Goal: Book appointment/travel/reservation

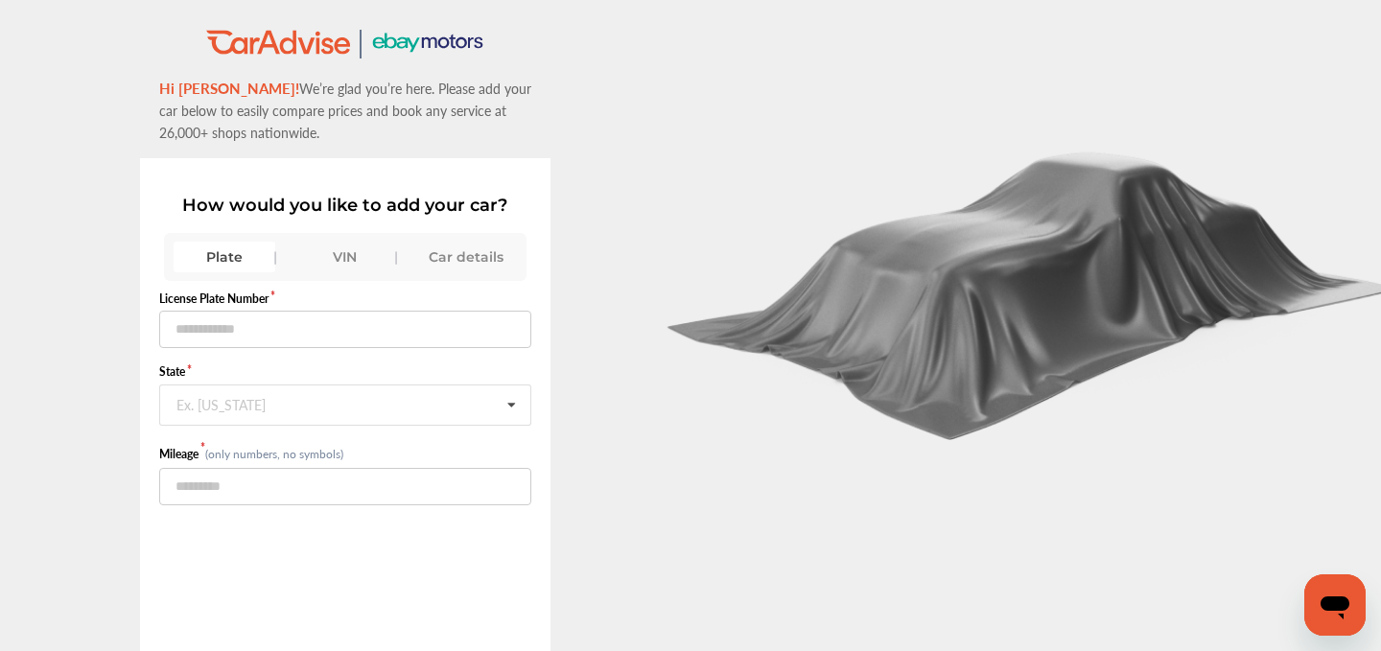
click at [346, 256] on div "VIN" at bounding box center [345, 257] width 102 height 31
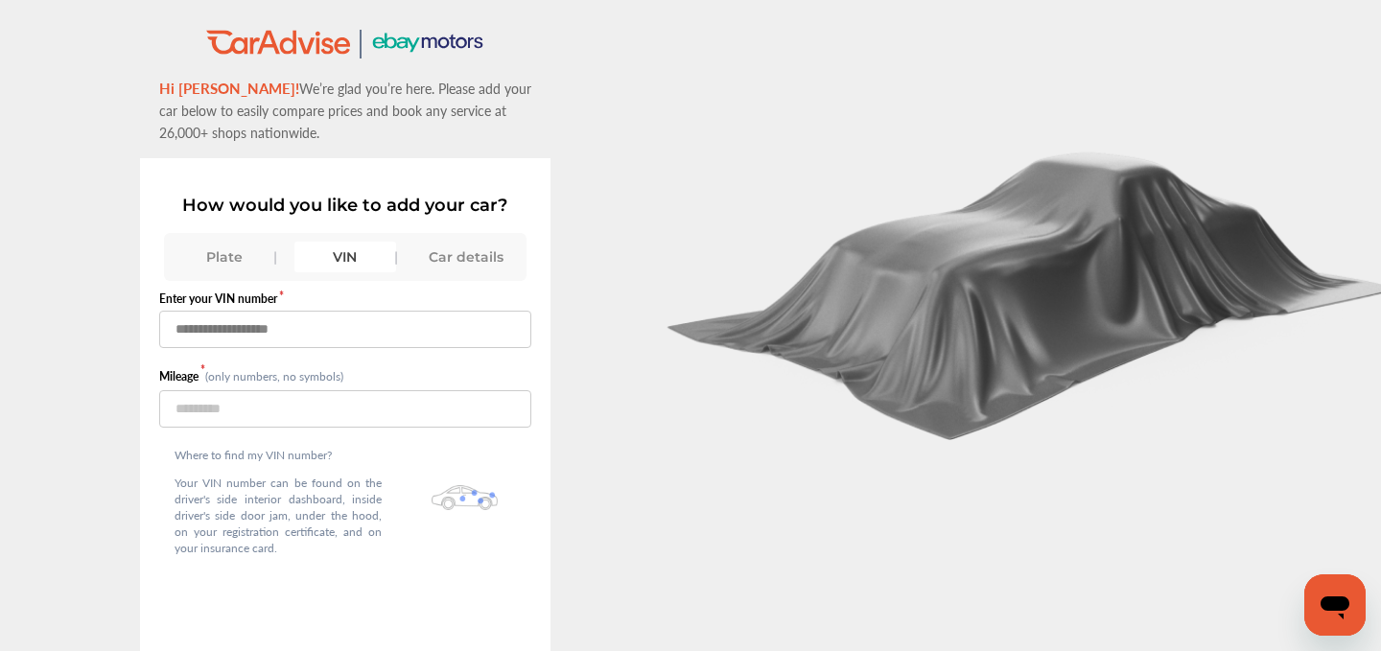
click at [273, 335] on input "text" at bounding box center [345, 329] width 373 height 37
paste input "**********"
type input "**********"
click at [208, 425] on input "number" at bounding box center [345, 408] width 373 height 37
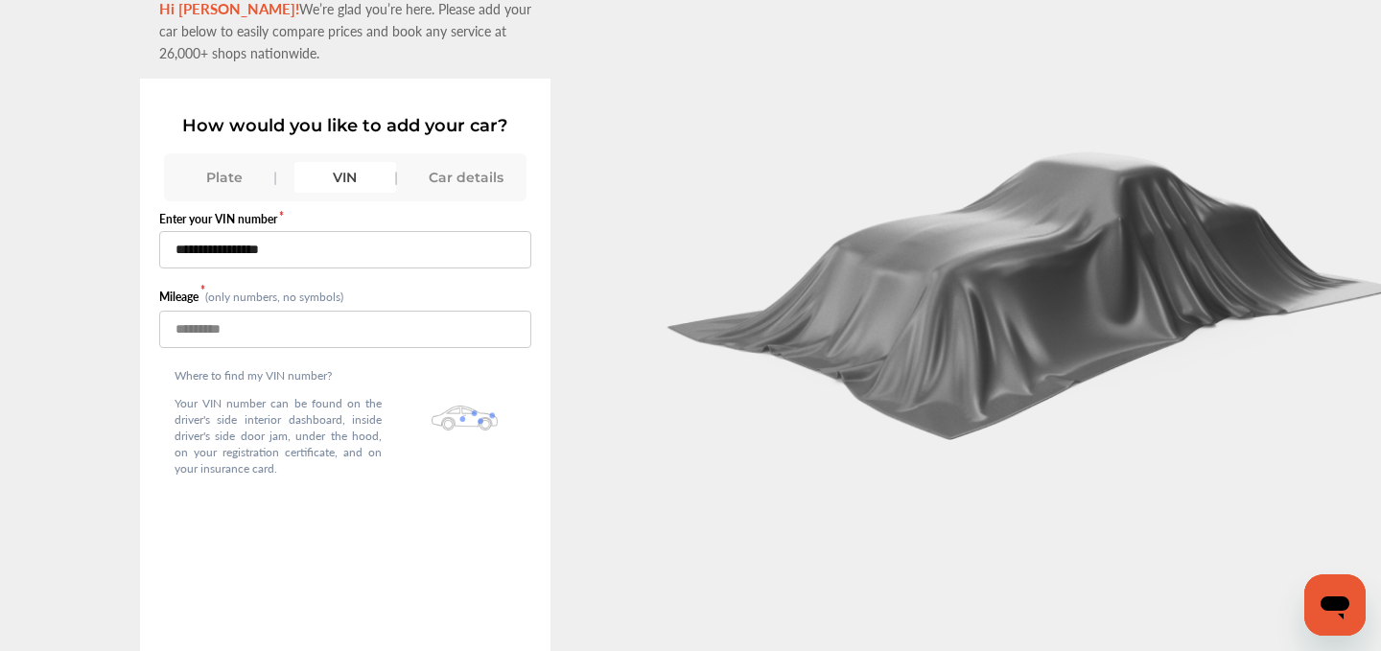
scroll to position [131, 0]
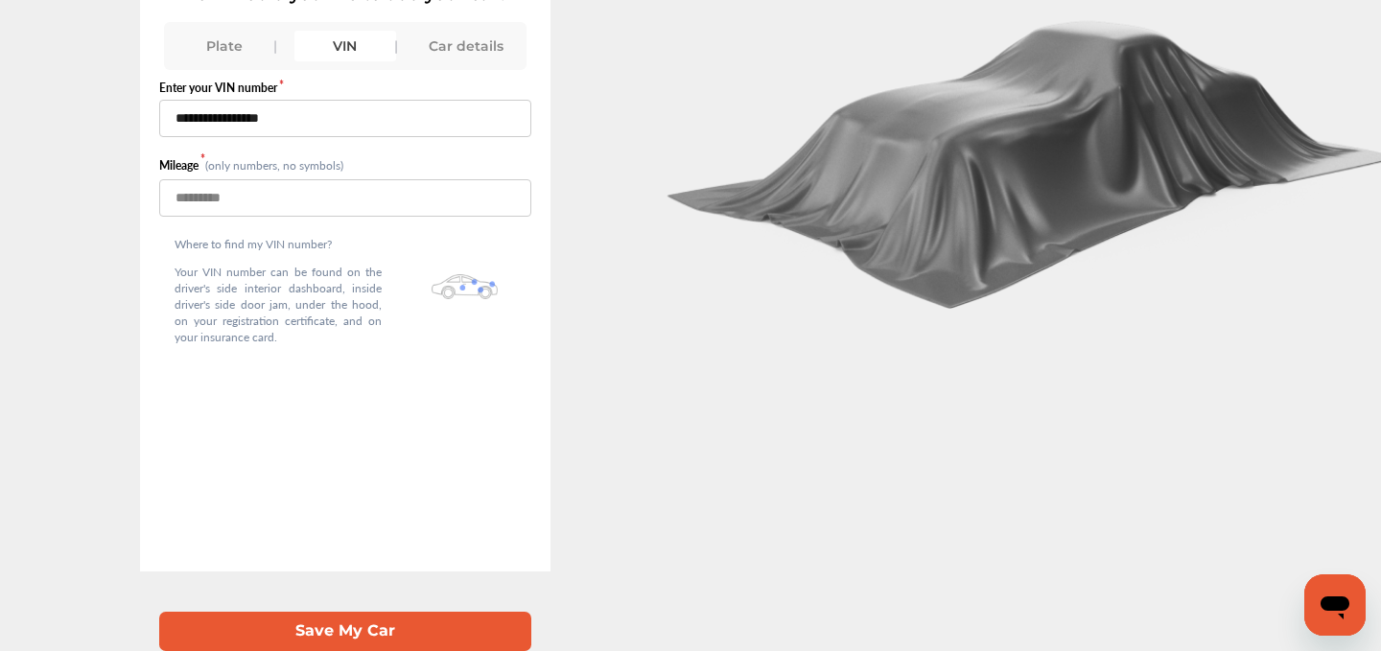
type input "*****"
click at [313, 622] on button "Save My Car" at bounding box center [345, 631] width 373 height 39
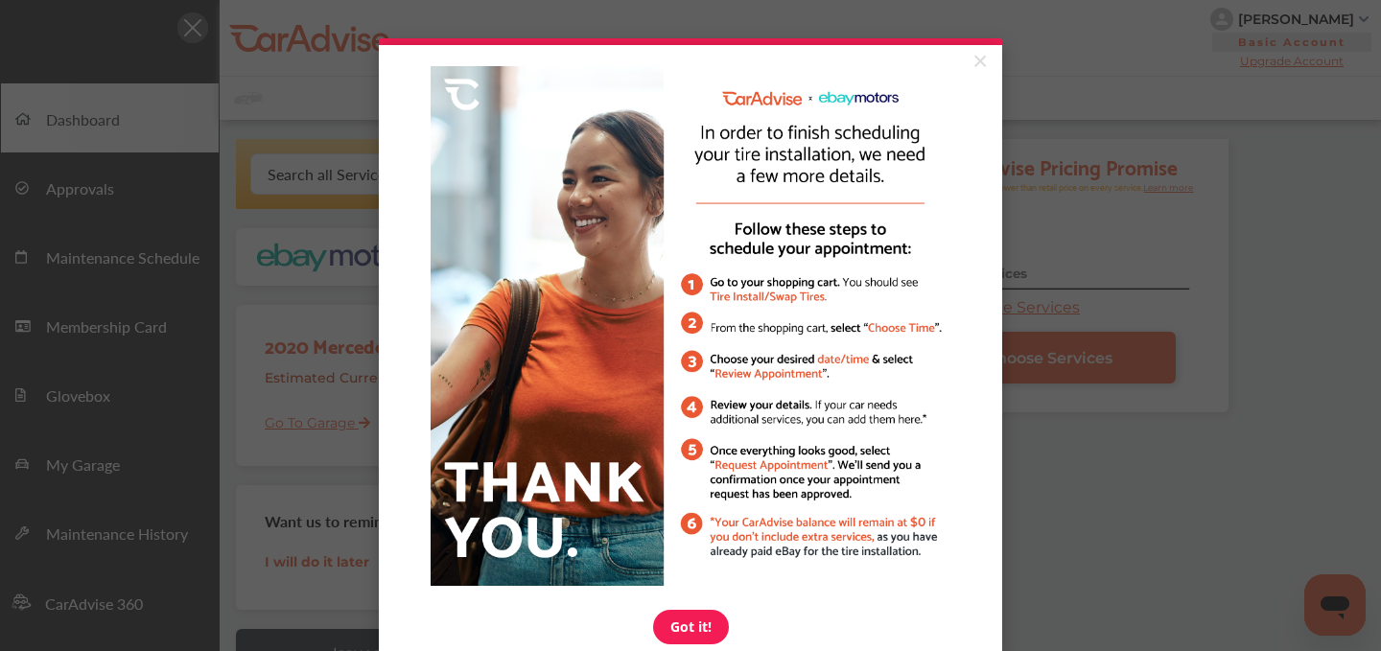
click appcues "× Got it!"
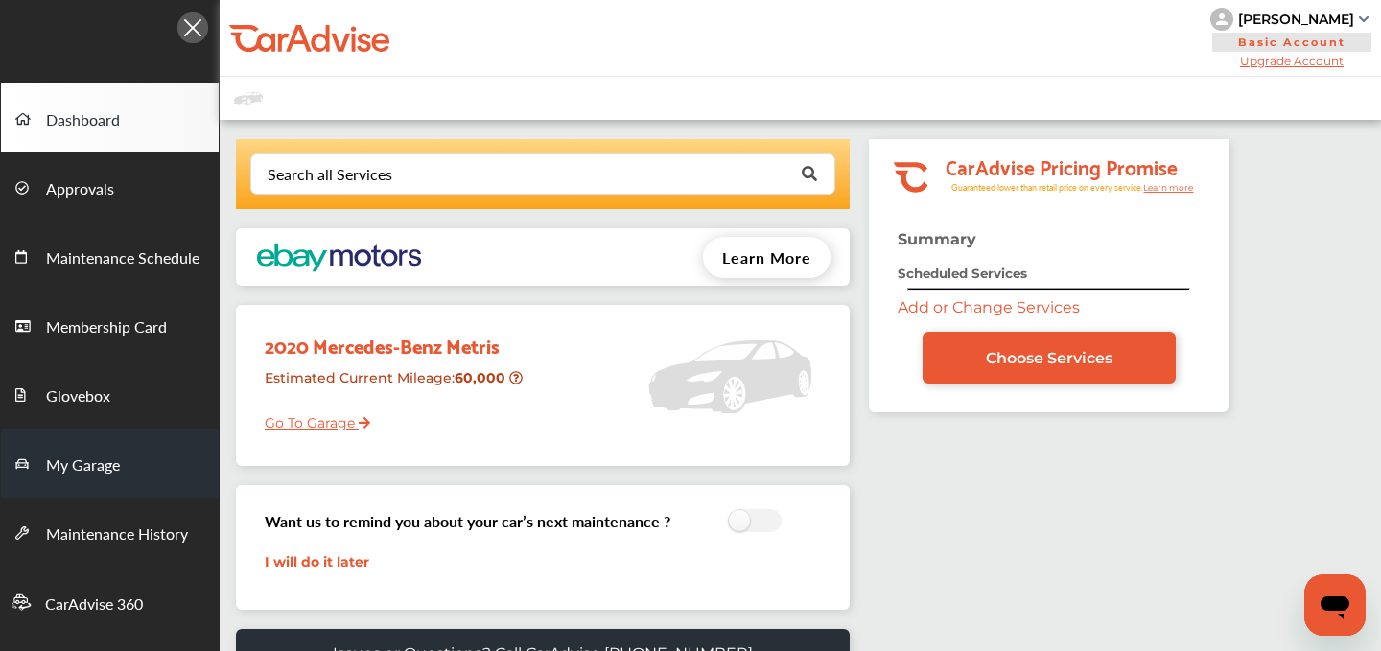
click at [100, 463] on span "My Garage" at bounding box center [83, 466] width 74 height 25
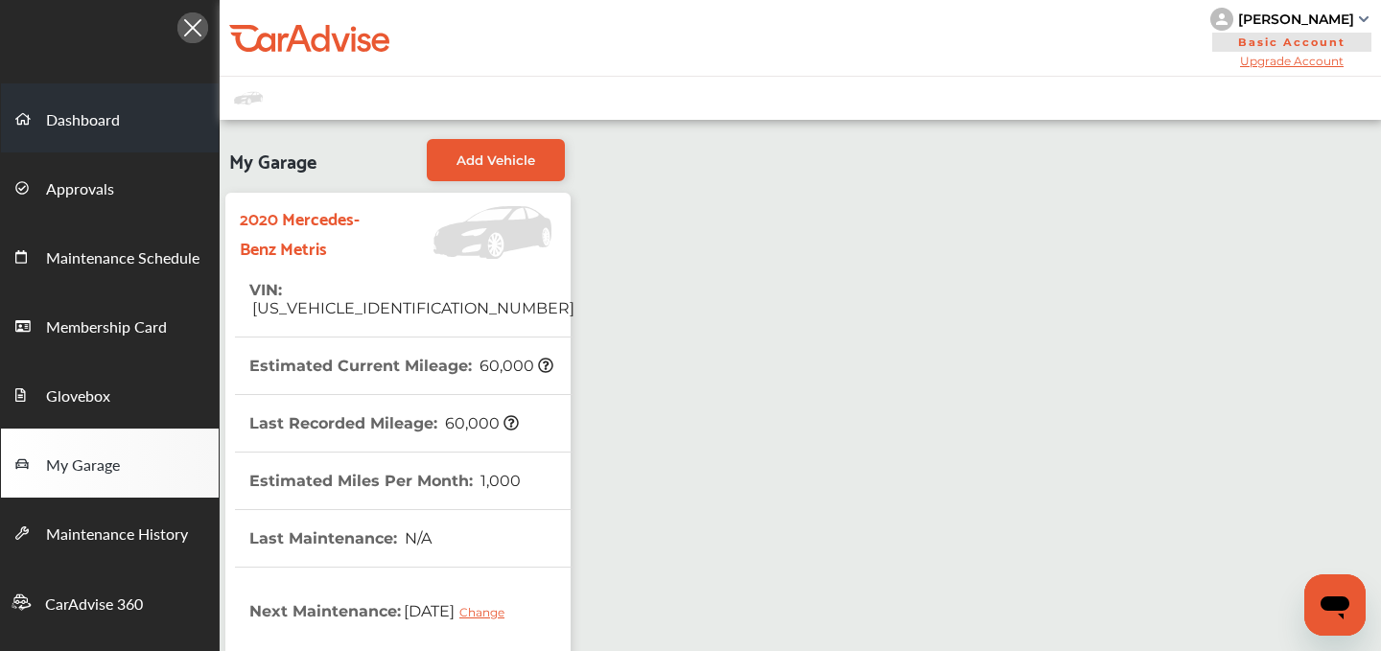
click at [58, 119] on span "Dashboard" at bounding box center [83, 120] width 74 height 25
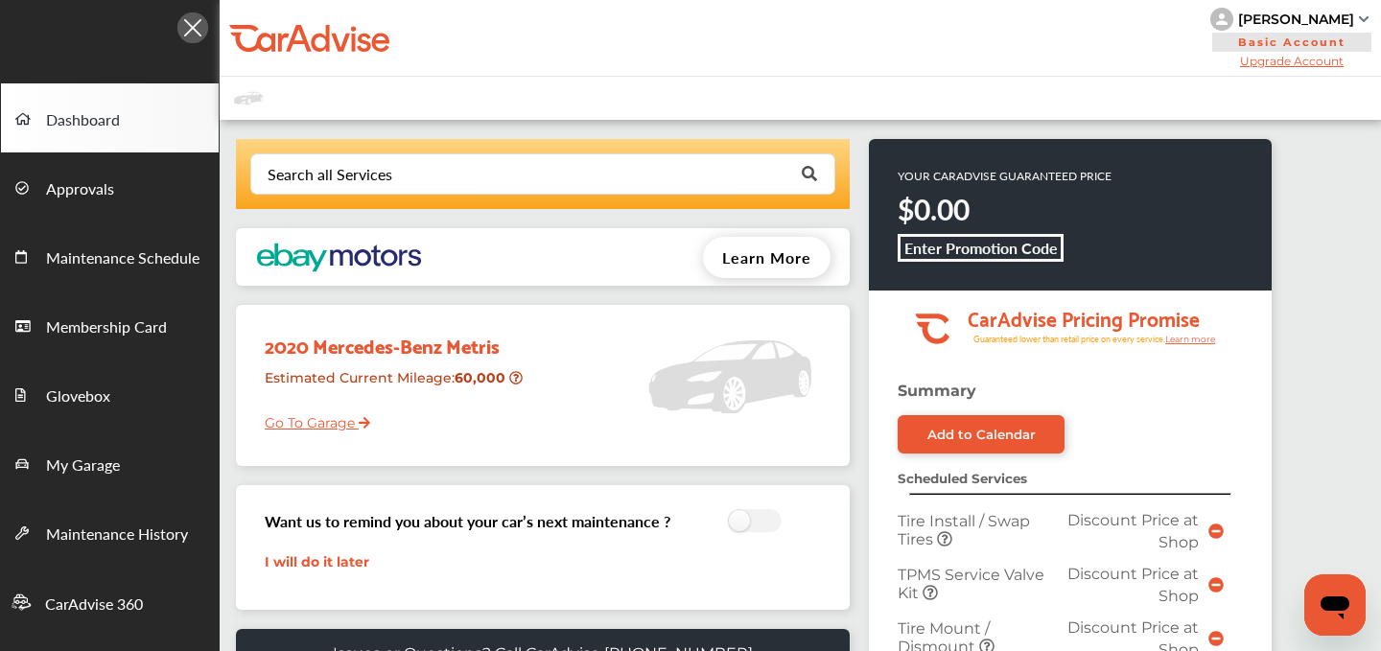
scroll to position [893, 0]
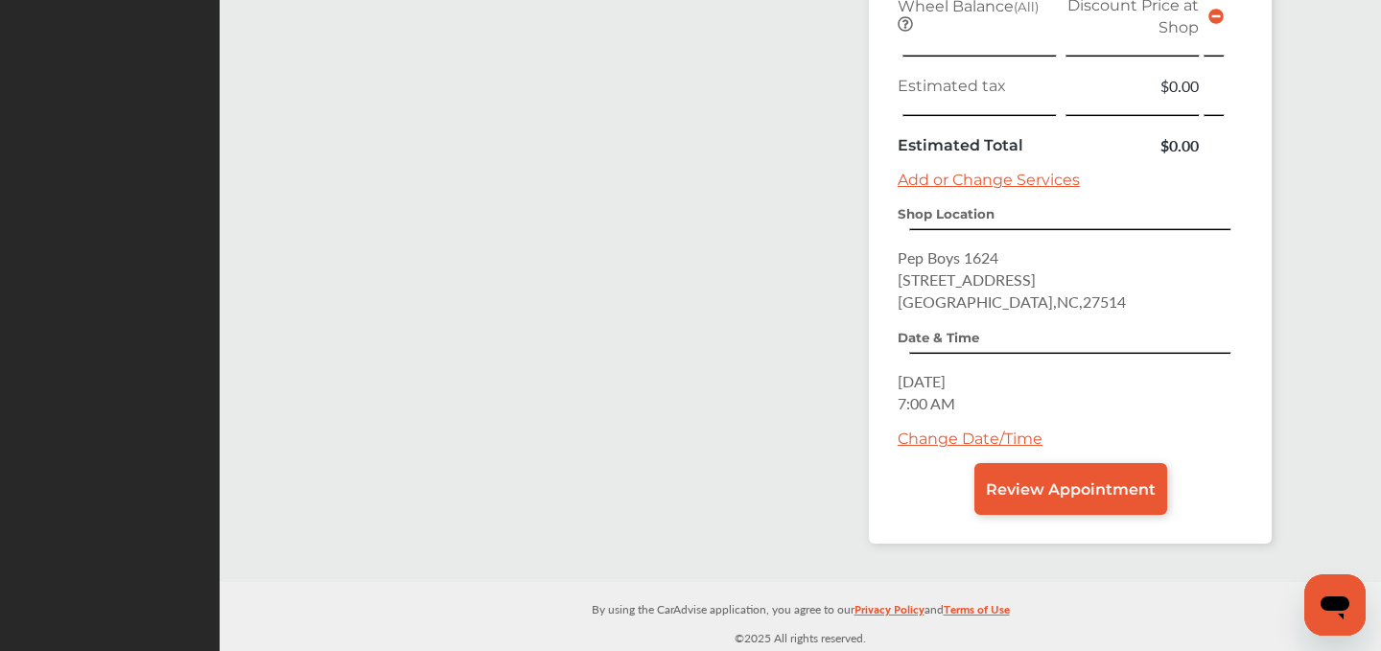
click at [930, 435] on link "Change Date/Time" at bounding box center [970, 439] width 145 height 18
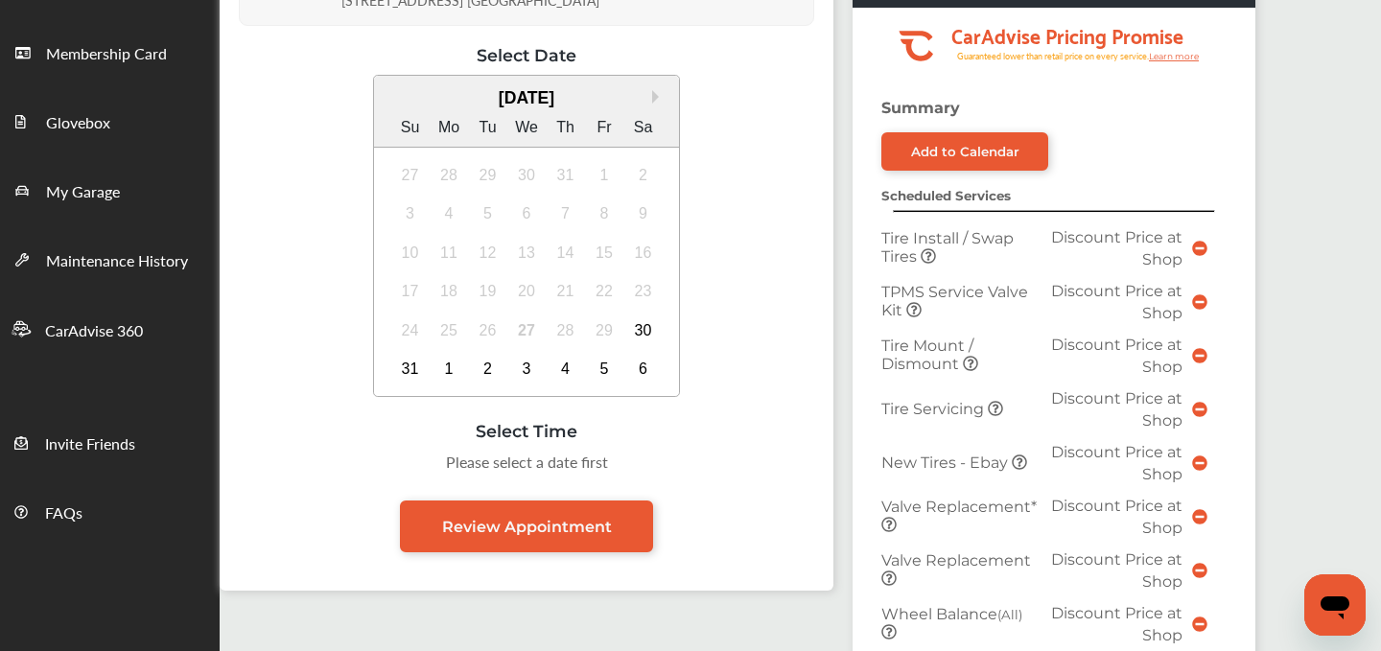
scroll to position [306, 0]
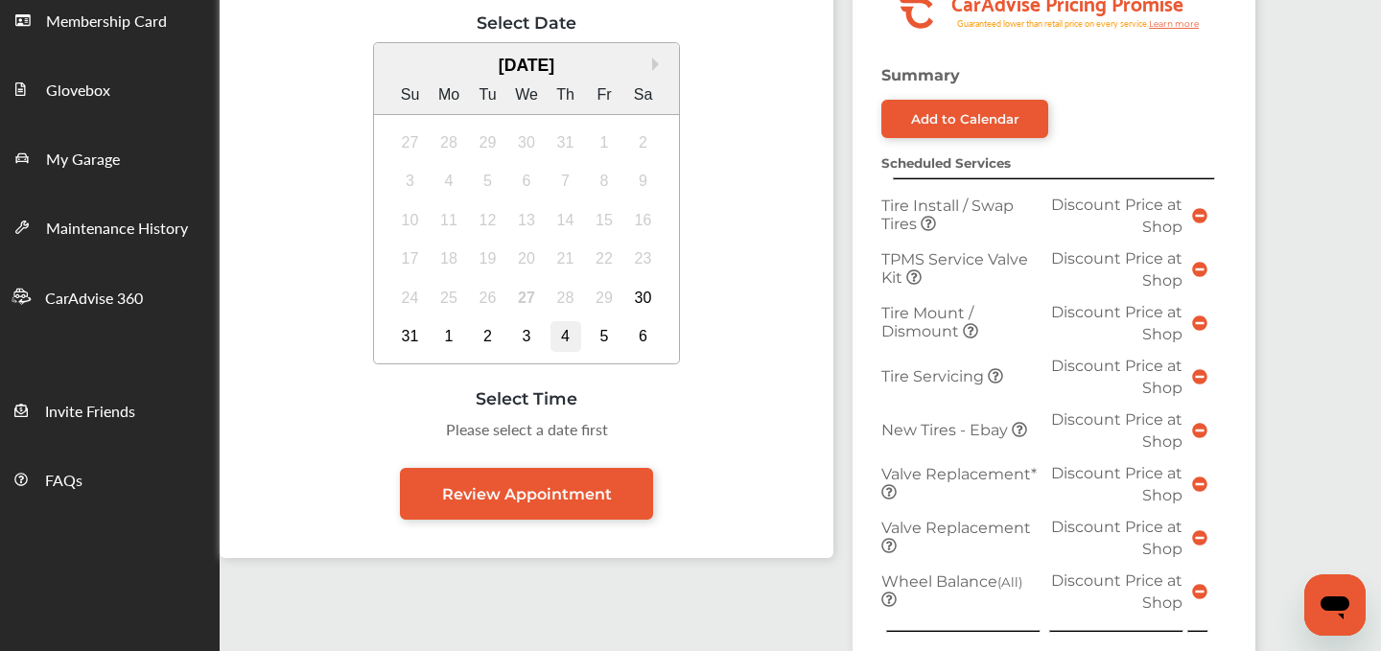
click at [564, 332] on div "4" at bounding box center [566, 336] width 31 height 31
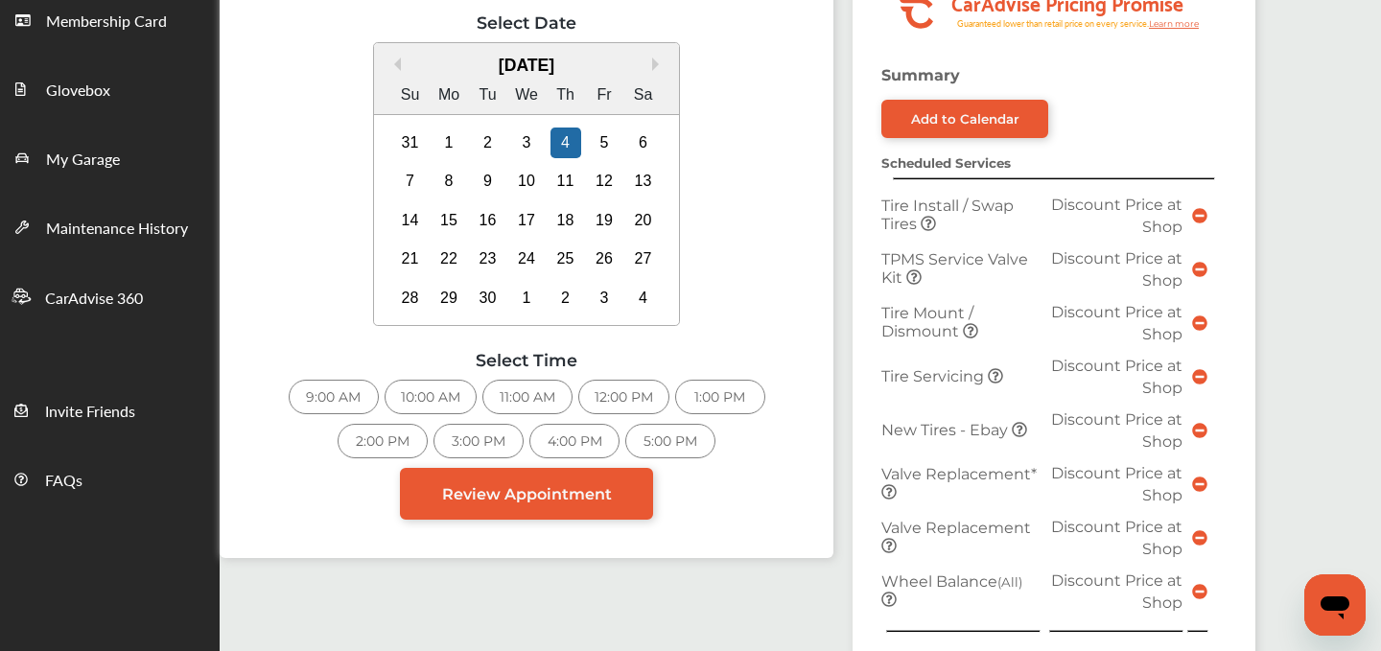
click at [340, 403] on div "9:00 AM" at bounding box center [334, 397] width 90 height 35
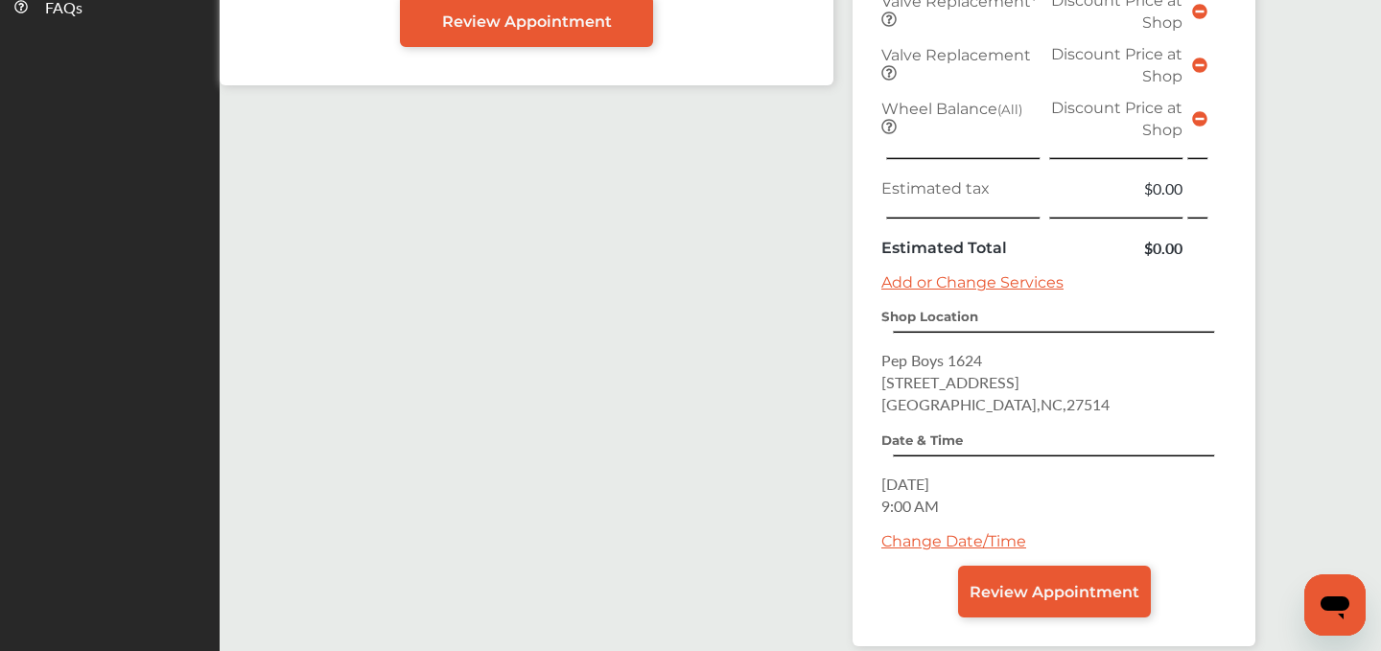
scroll to position [798, 0]
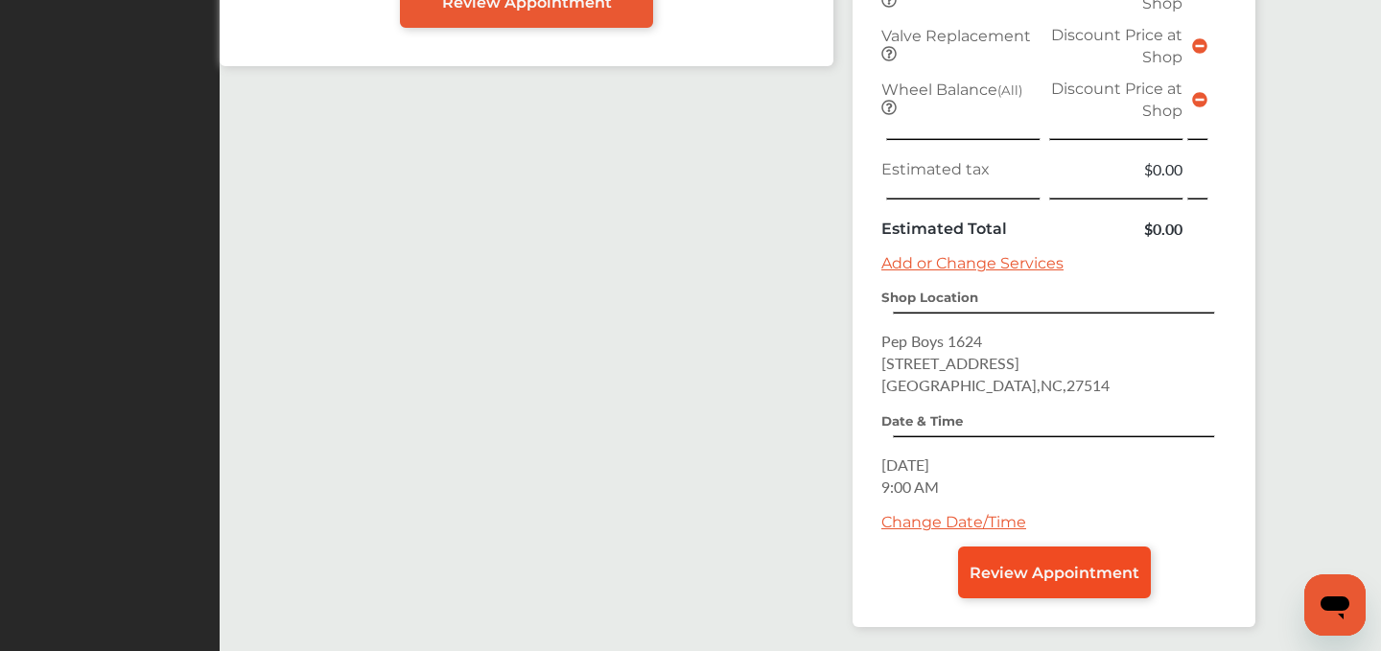
click at [1027, 575] on span "Review Appointment" at bounding box center [1055, 573] width 170 height 18
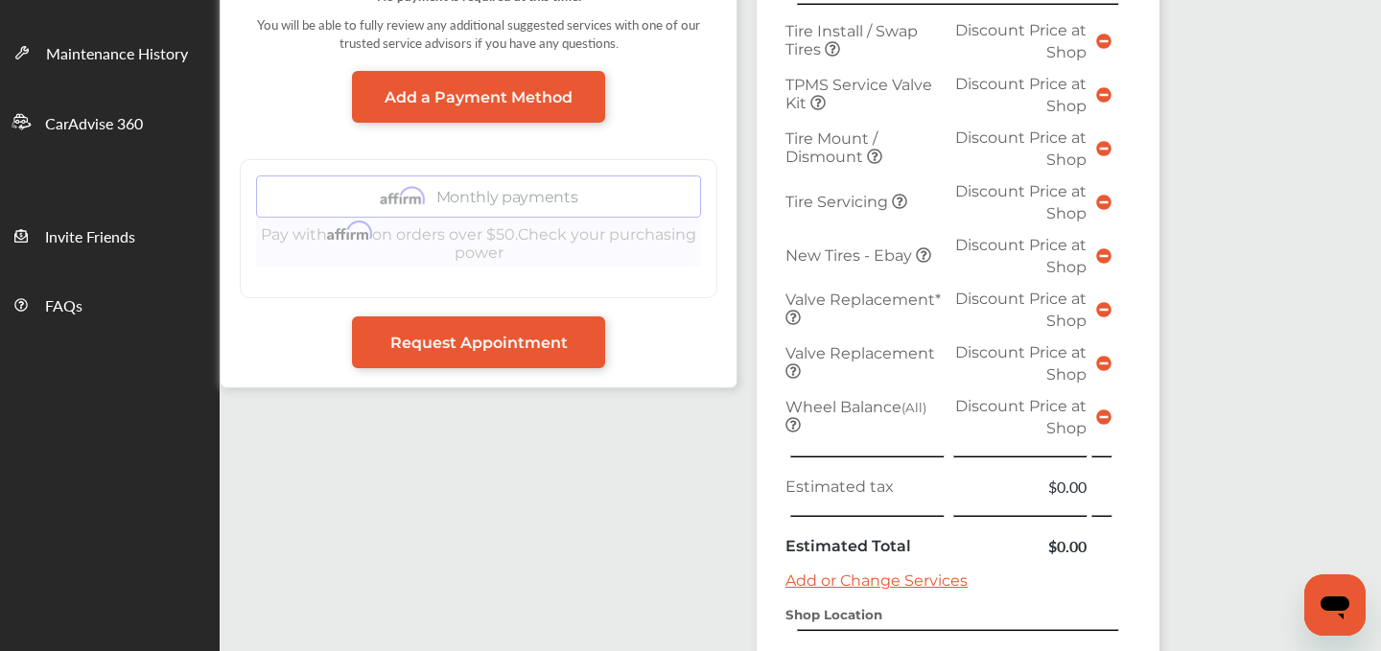
scroll to position [872, 0]
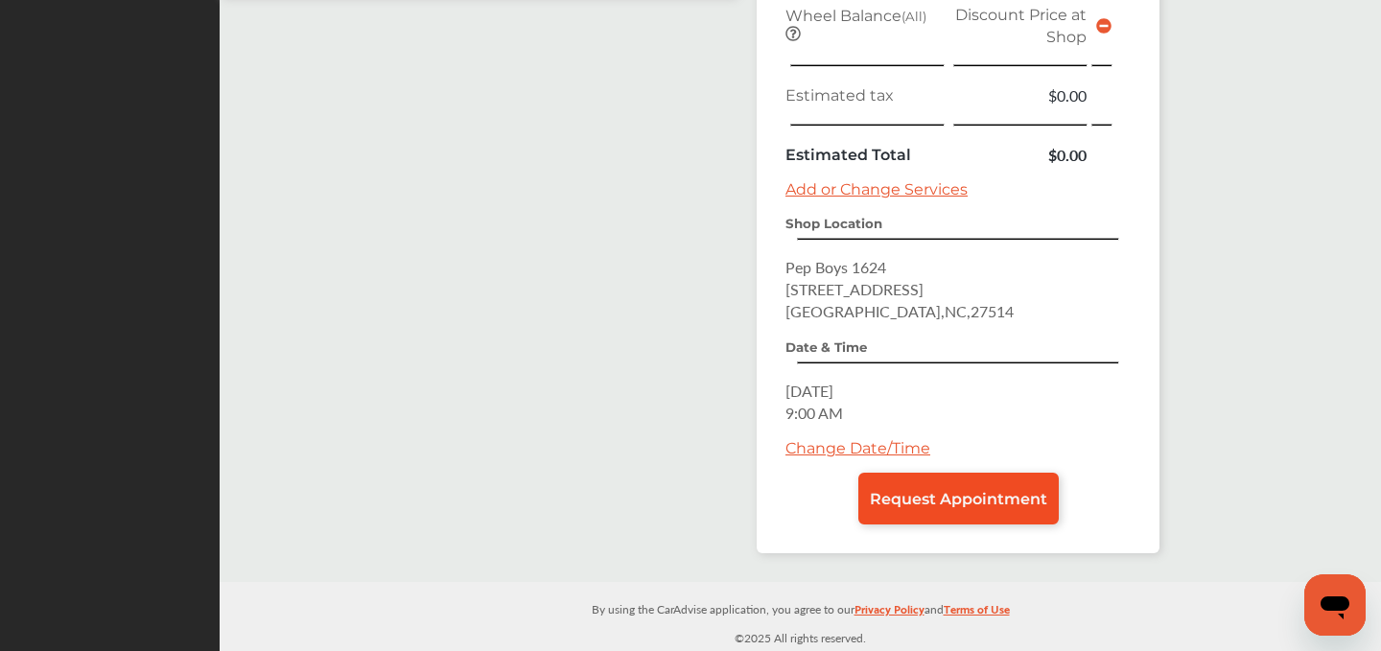
click at [912, 497] on span "Request Appointment" at bounding box center [958, 499] width 177 height 18
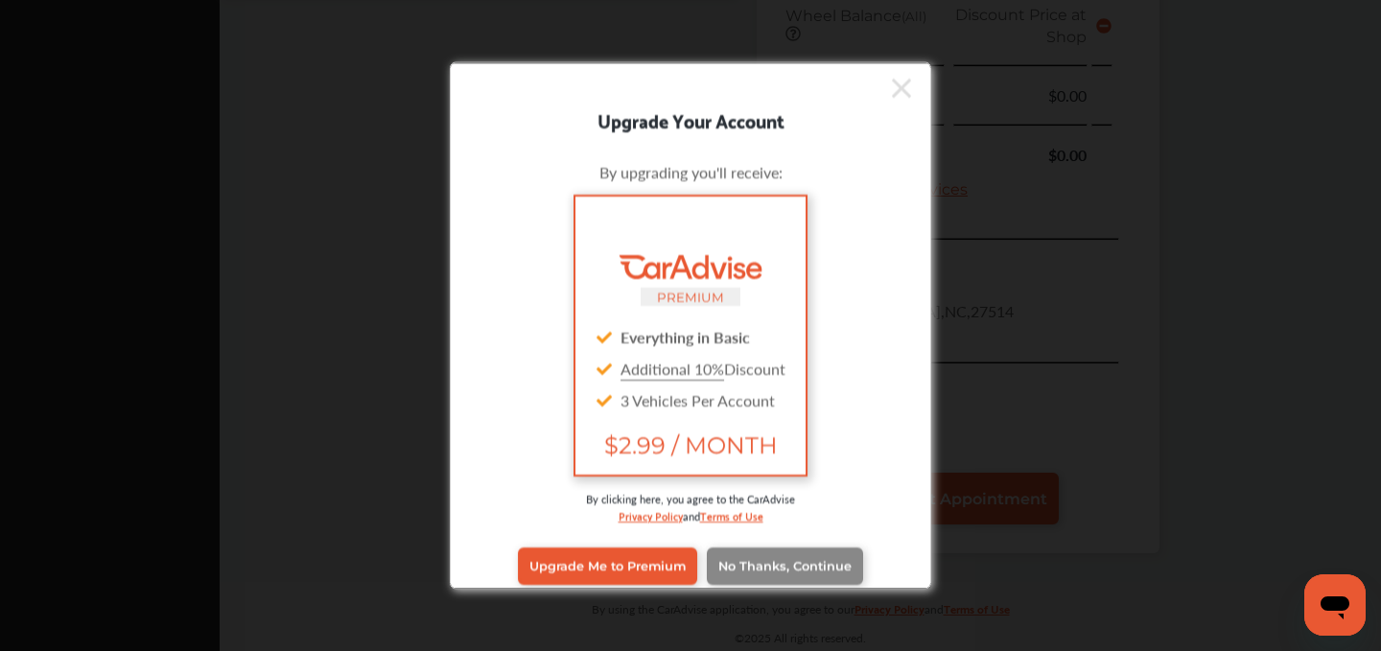
click at [744, 574] on link "No Thanks, Continue" at bounding box center [785, 566] width 156 height 36
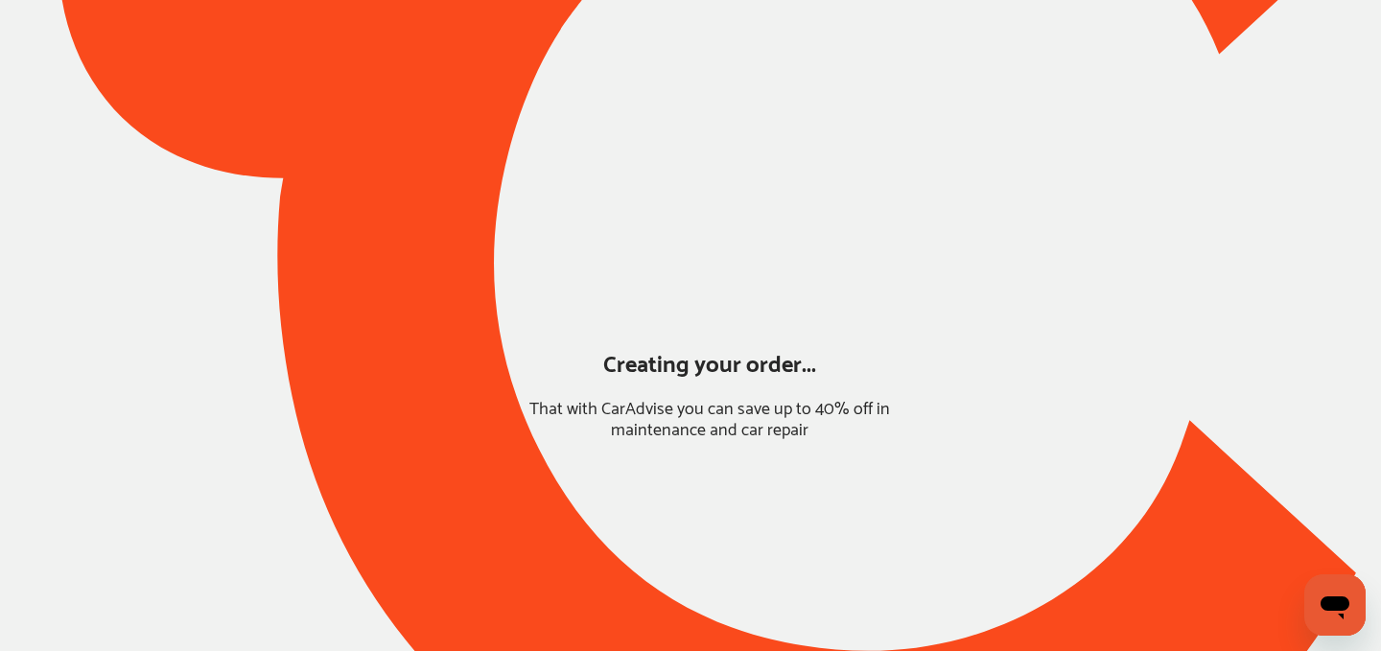
scroll to position [167, 0]
